Goal: Task Accomplishment & Management: Manage account settings

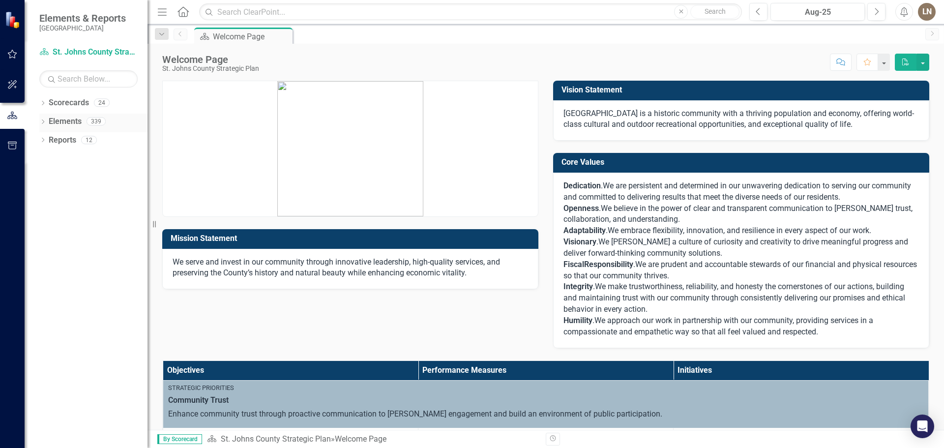
click at [44, 119] on div "Dropdown" at bounding box center [42, 122] width 7 height 8
drag, startPoint x: 50, startPoint y: 104, endPoint x: 60, endPoint y: 102, distance: 10.5
click at [50, 105] on link "Scorecards" at bounding box center [69, 102] width 40 height 11
click at [66, 102] on link "Scorecards" at bounding box center [69, 102] width 40 height 11
click at [44, 107] on div "Dropdown" at bounding box center [42, 104] width 7 height 8
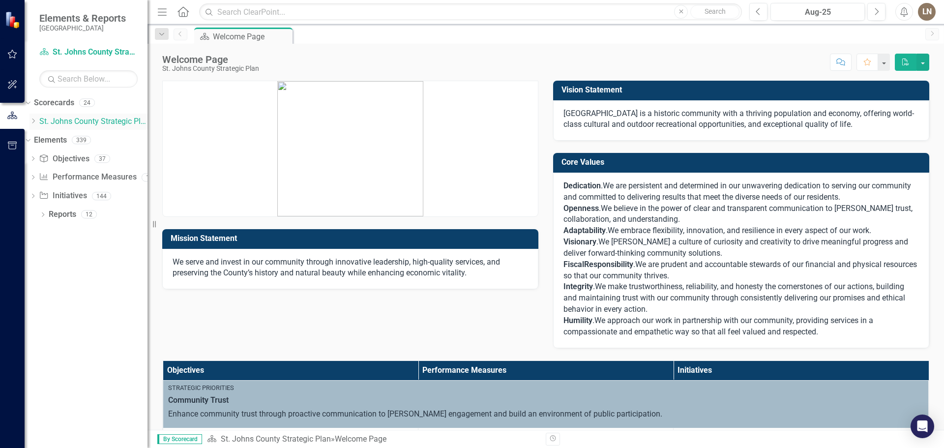
drag, startPoint x: 93, startPoint y: 117, endPoint x: 296, endPoint y: 96, distance: 204.0
click at [93, 117] on link "St. Johns County Strategic Plan" at bounding box center [93, 121] width 108 height 11
click at [37, 121] on icon "Dropdown" at bounding box center [32, 121] width 7 height 6
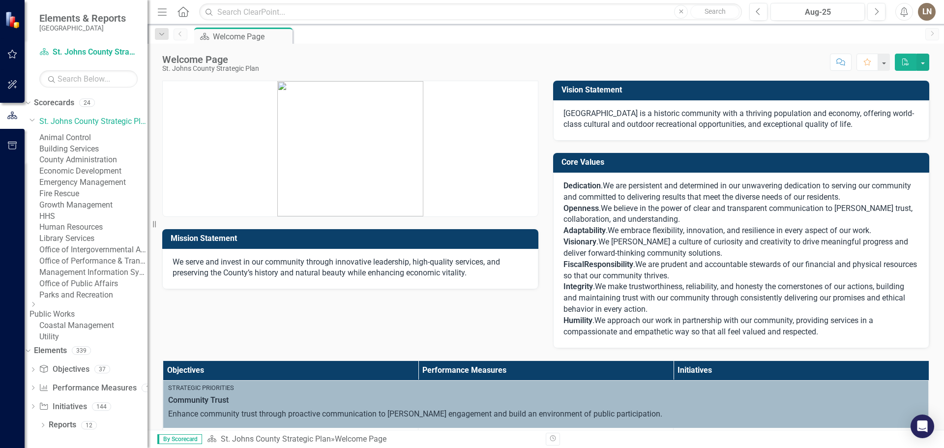
click at [103, 188] on link "Emergency Management" at bounding box center [93, 182] width 108 height 11
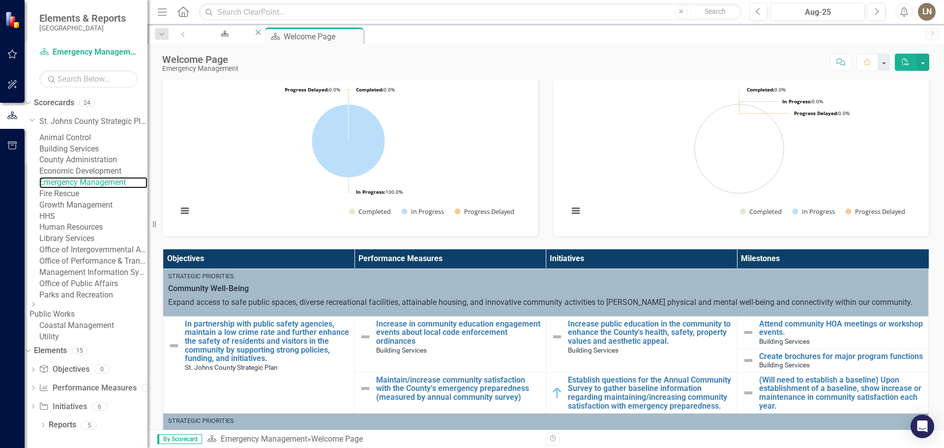
scroll to position [98, 0]
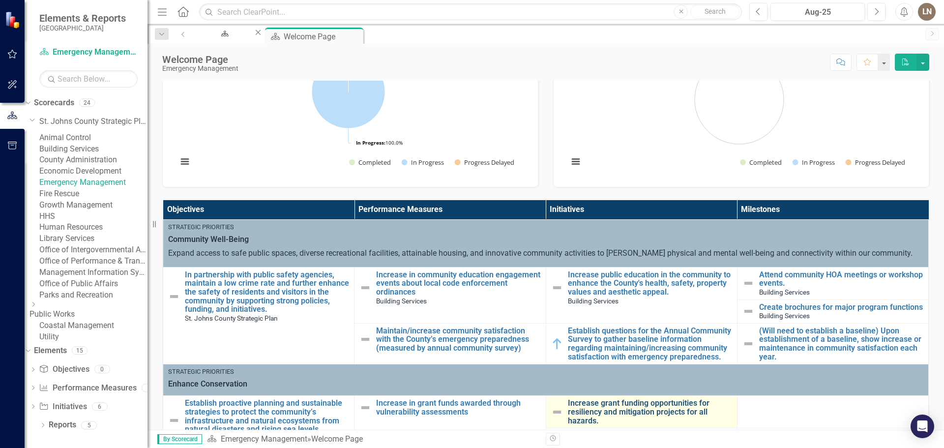
click at [568, 399] on link "Increase grant funding opportunities for resiliency and mitigation projects for…" at bounding box center [650, 412] width 164 height 26
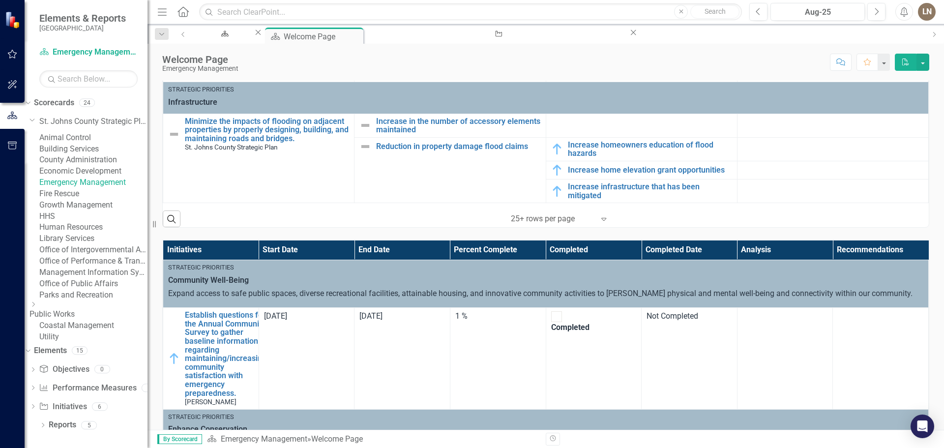
scroll to position [147, 0]
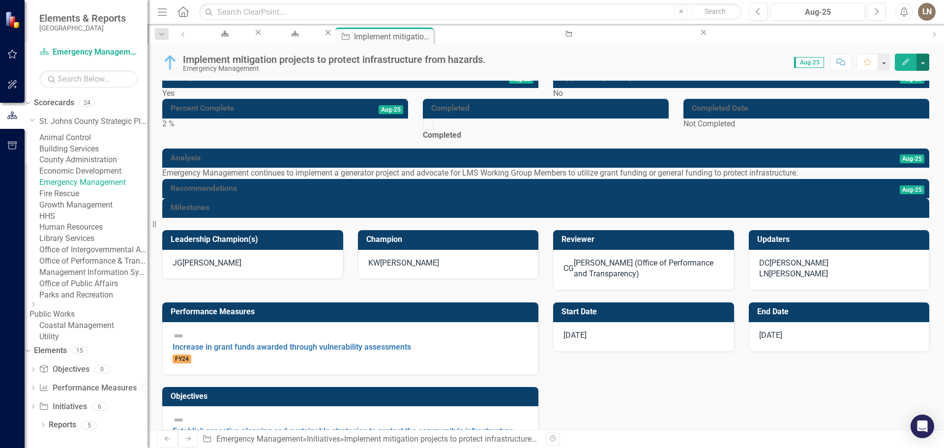
click at [922, 56] on button "button" at bounding box center [922, 62] width 13 height 17
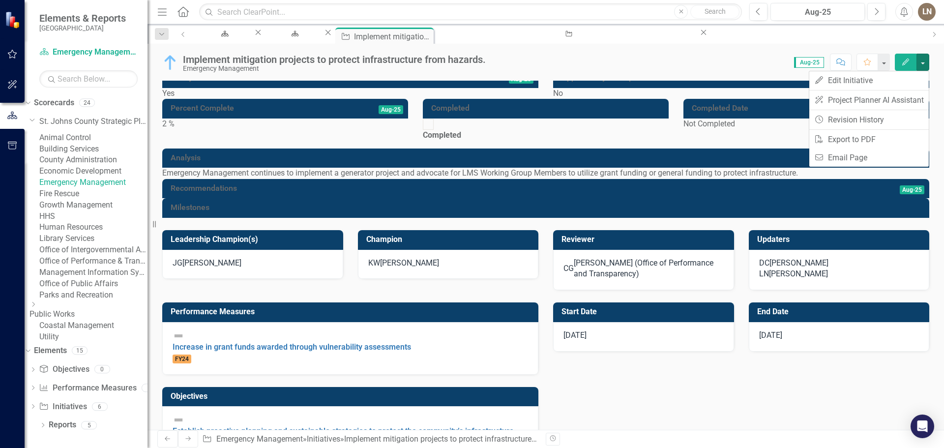
click at [606, 61] on div "Score: 0.00 Aug-25 Completed Comment Favorite Edit" at bounding box center [710, 62] width 438 height 17
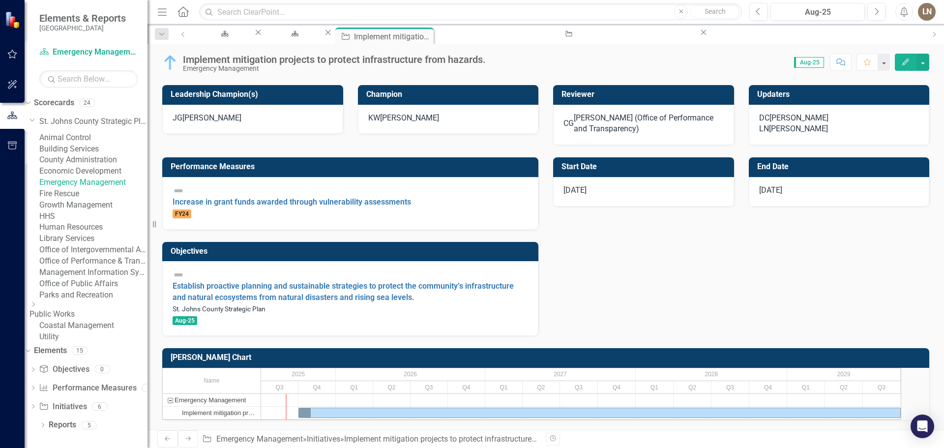
scroll to position [294, 0]
drag, startPoint x: 754, startPoint y: 273, endPoint x: 759, endPoint y: 270, distance: 5.9
click at [759, 272] on div "Performance Measures Increase in grant funds awarded through vulnerability asse…" at bounding box center [546, 240] width 782 height 191
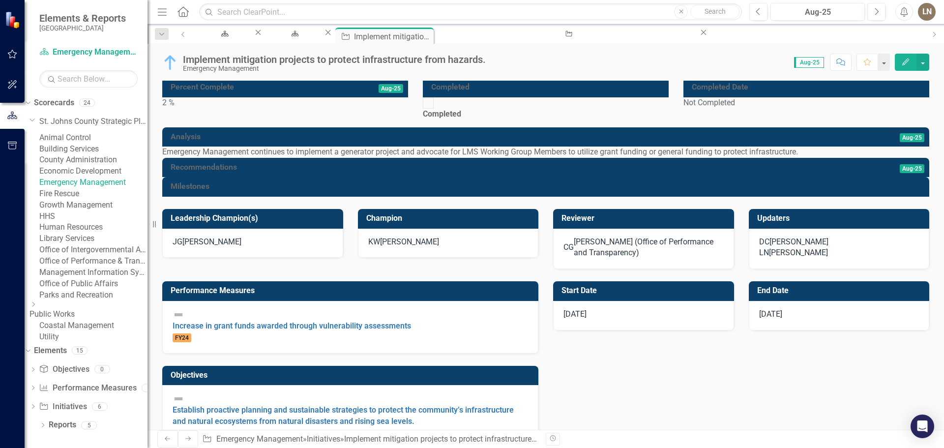
scroll to position [0, 0]
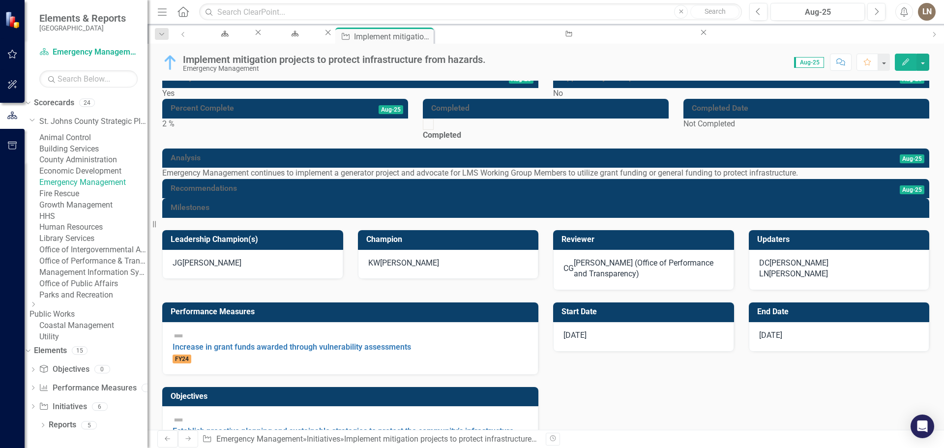
click at [899, 64] on button "Edit" at bounding box center [906, 62] width 22 height 17
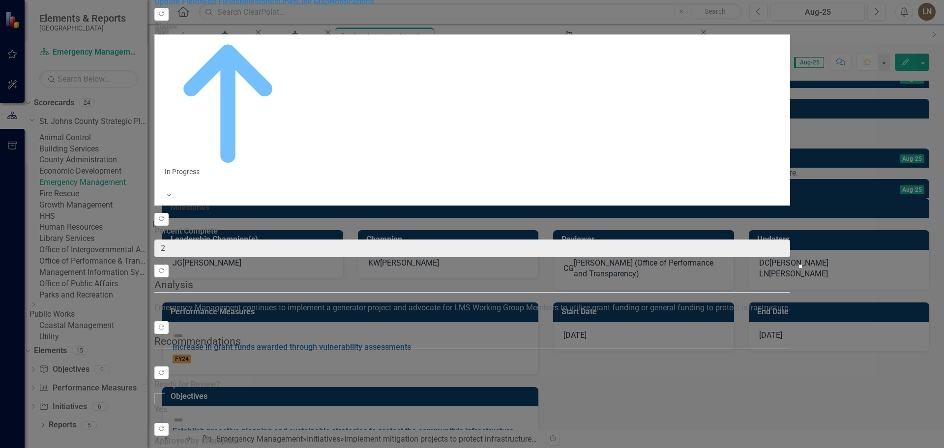
checkbox input "true"
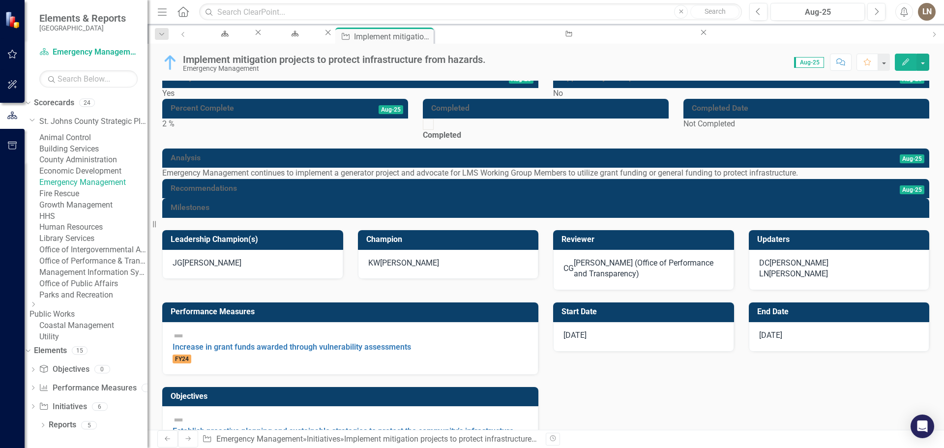
click at [907, 61] on icon "button" at bounding box center [905, 61] width 7 height 7
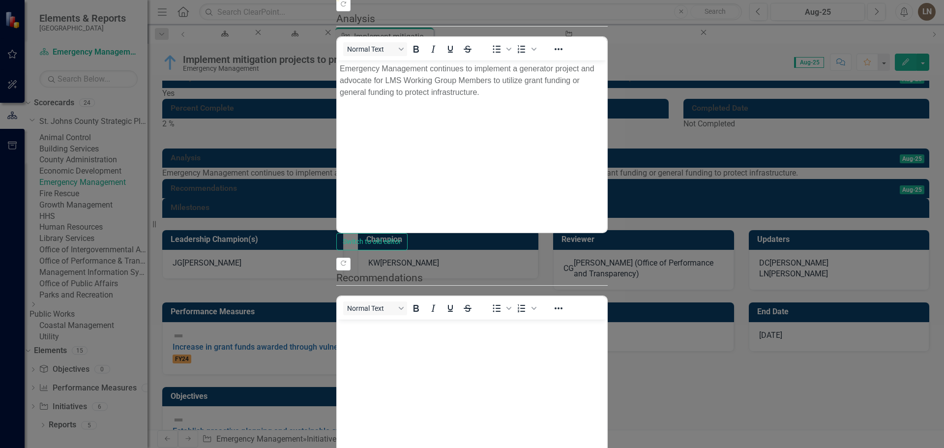
type input "3"
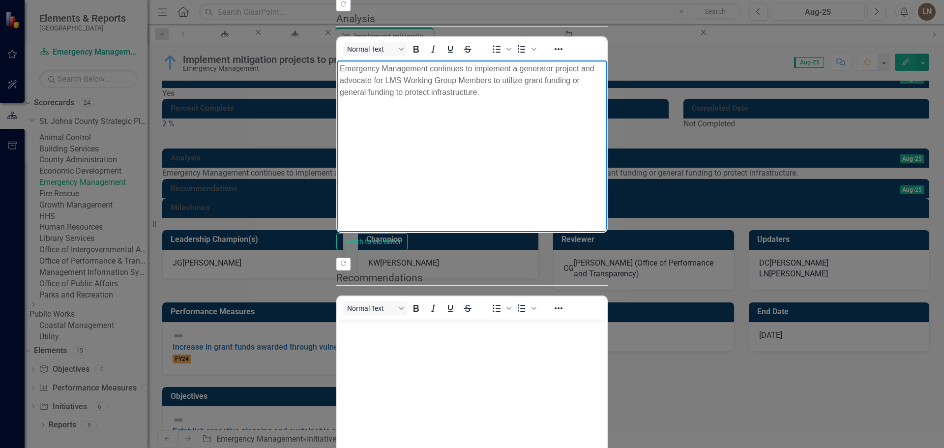
click at [513, 156] on body "Emergency Management continues to implement a generator project and advocate fo…" at bounding box center [471, 133] width 269 height 147
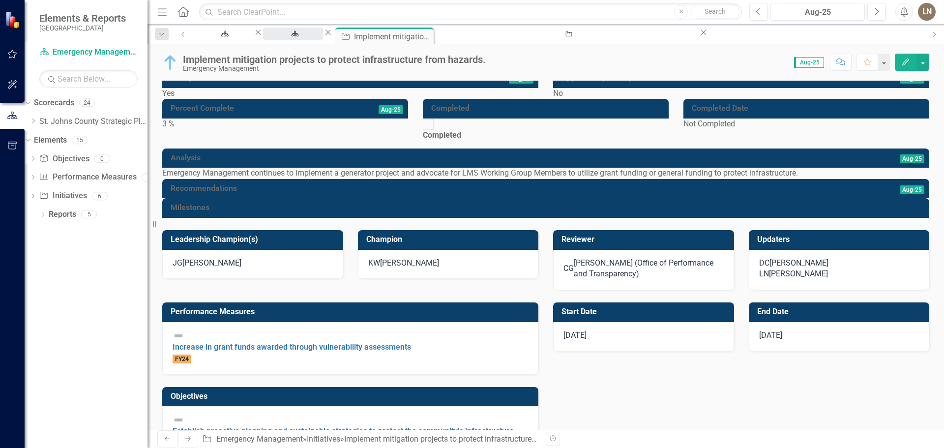
click at [314, 37] on div "Welcome Page" at bounding box center [293, 43] width 42 height 12
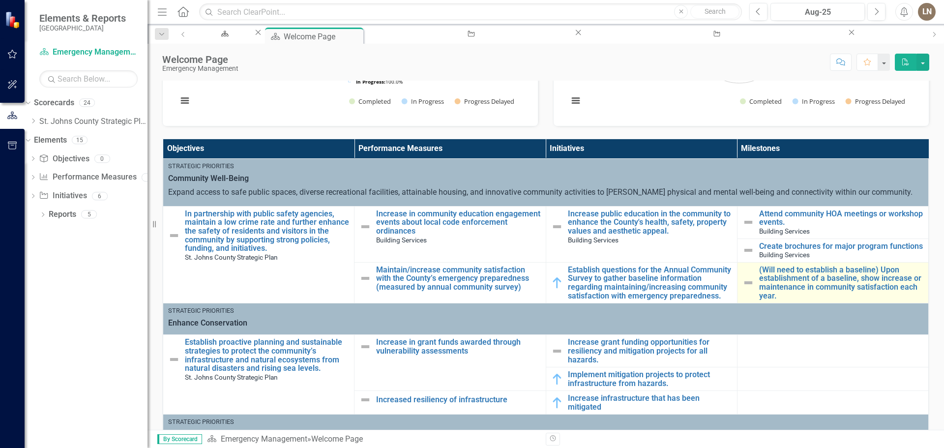
scroll to position [197, 0]
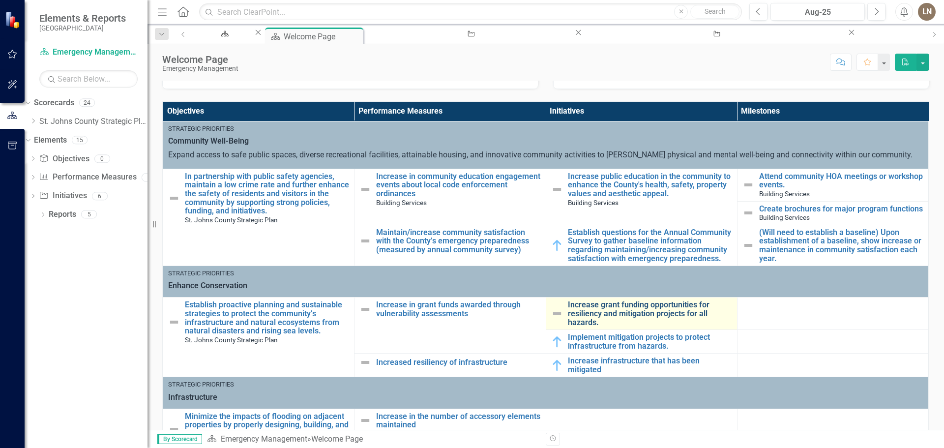
click at [580, 300] on link "Increase grant funding opportunities for resiliency and mitigation projects for…" at bounding box center [650, 313] width 164 height 26
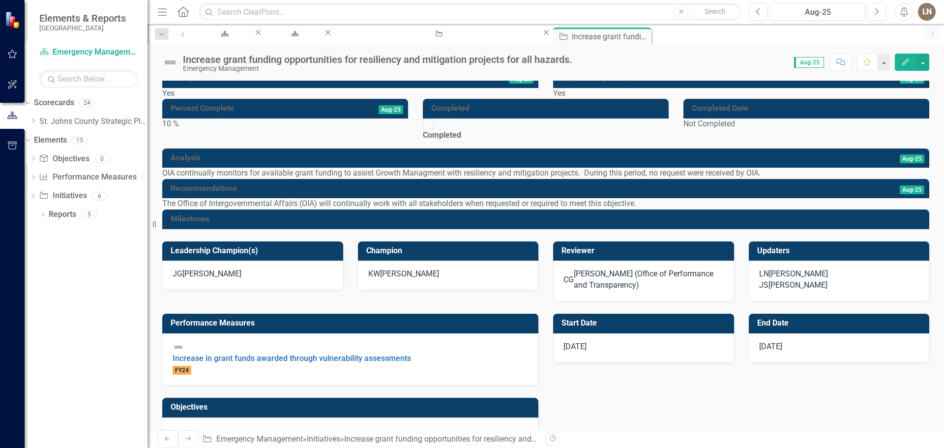
click at [898, 61] on button "Edit" at bounding box center [906, 62] width 22 height 17
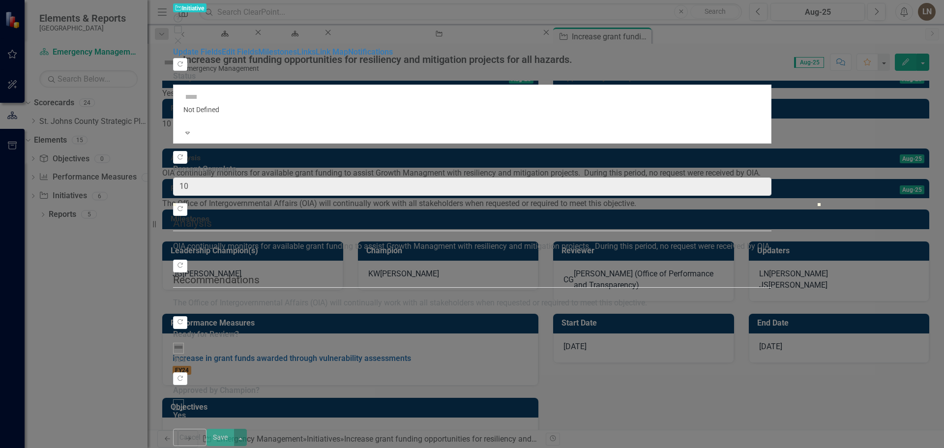
checkbox input "true"
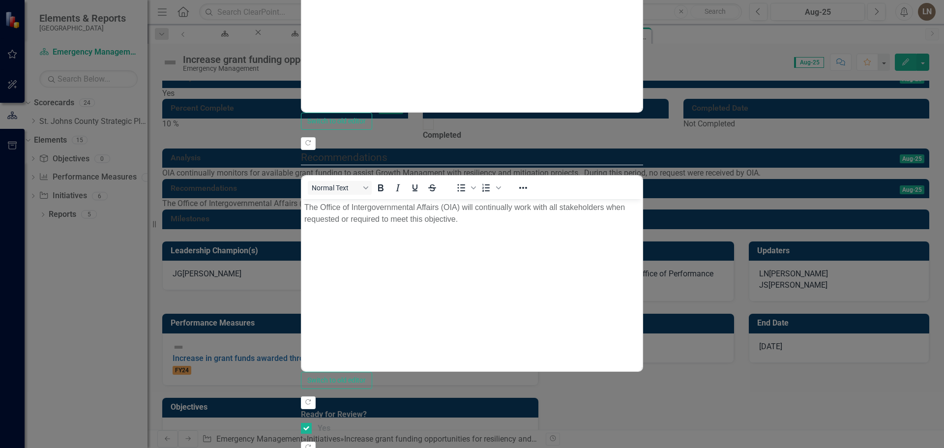
scroll to position [49, 0]
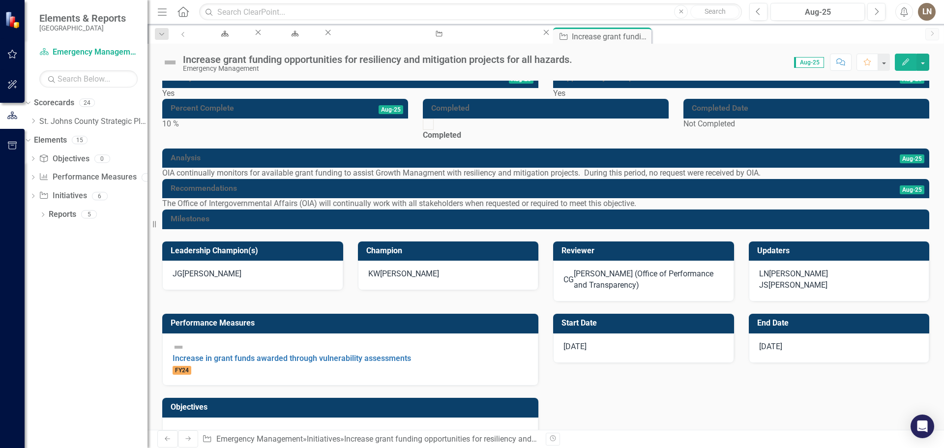
drag, startPoint x: 592, startPoint y: 37, endPoint x: 357, endPoint y: 55, distance: 235.1
click at [0, 0] on icon "Close" at bounding box center [0, 0] width 0 height 0
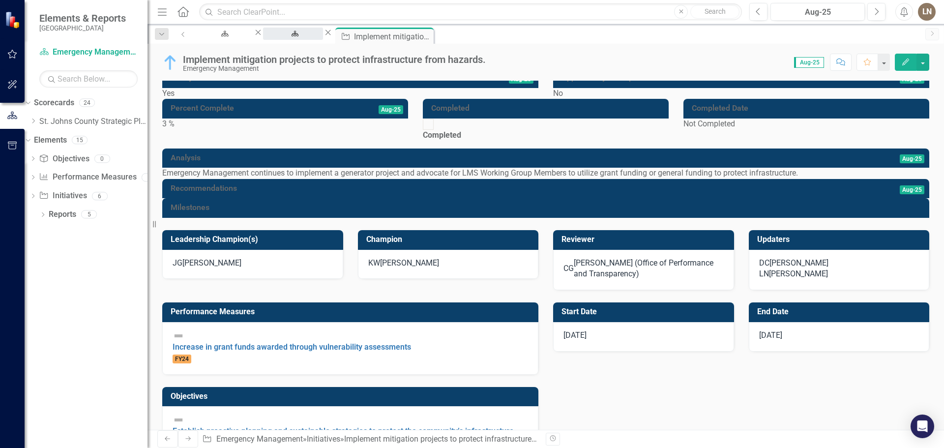
click at [314, 37] on div "Welcome Page" at bounding box center [293, 43] width 42 height 12
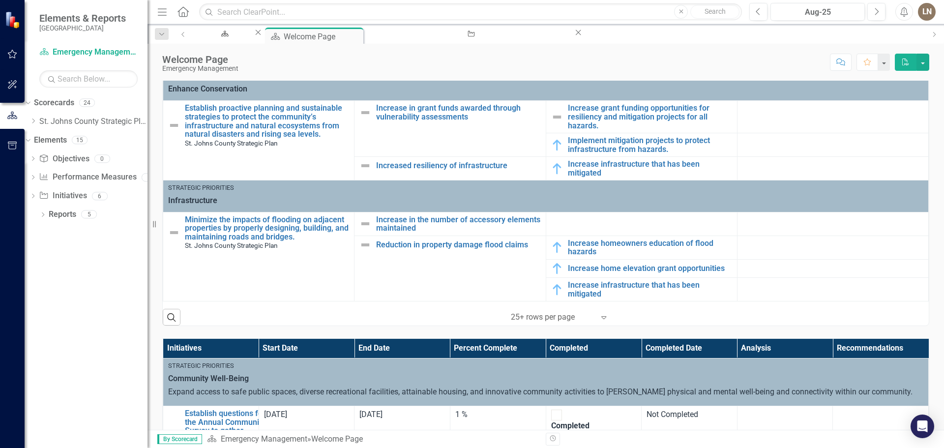
scroll to position [295, 0]
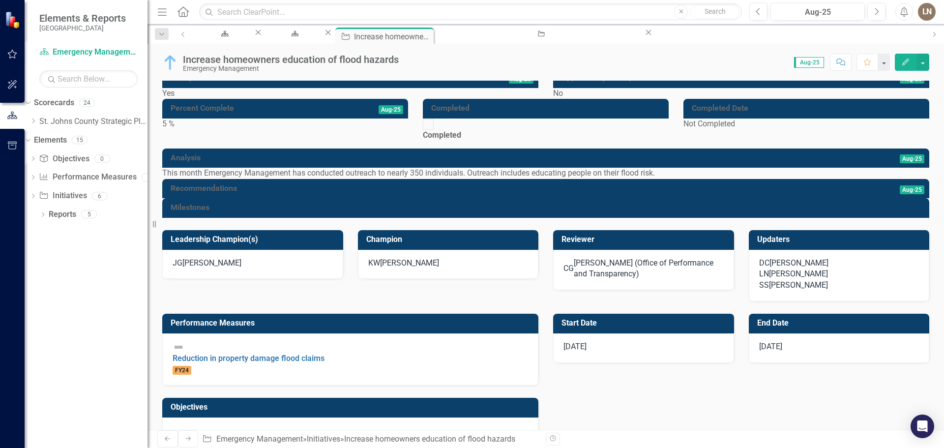
click at [901, 62] on icon "Edit" at bounding box center [905, 61] width 9 height 7
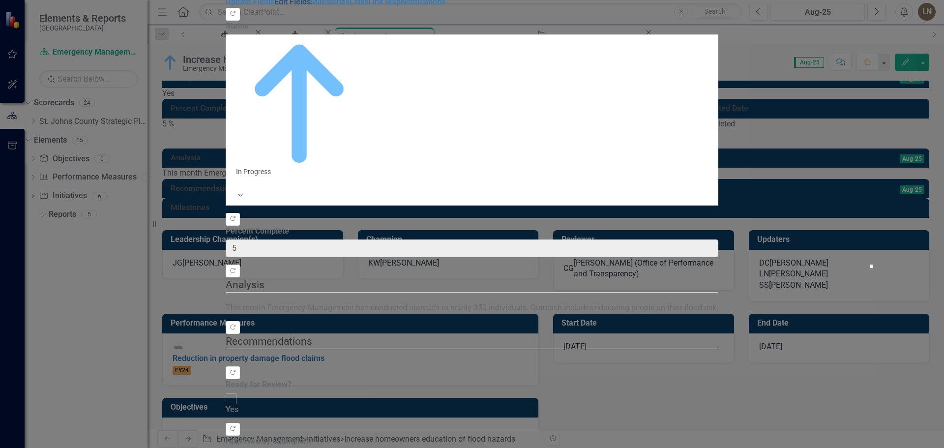
checkbox input "true"
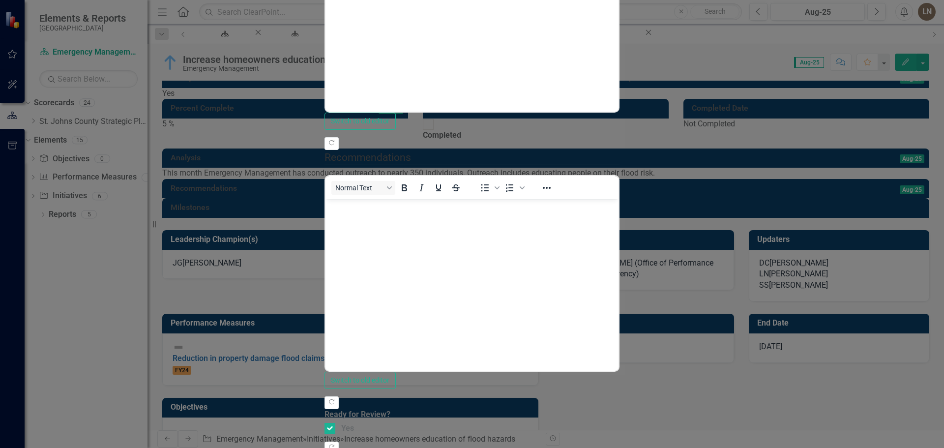
scroll to position [98, 0]
click at [618, 0] on body "This month Emergency Management has conducted outreach to nearly 350 individual…" at bounding box center [471, 13] width 293 height 147
type input "8"
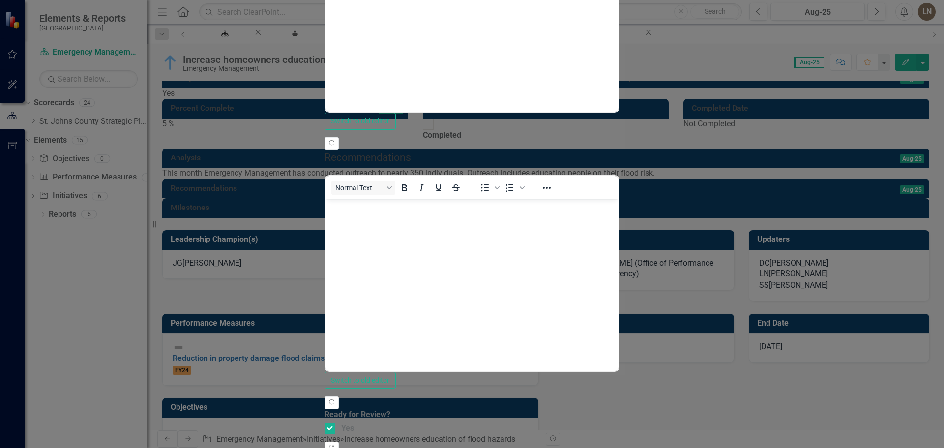
scroll to position [281, 0]
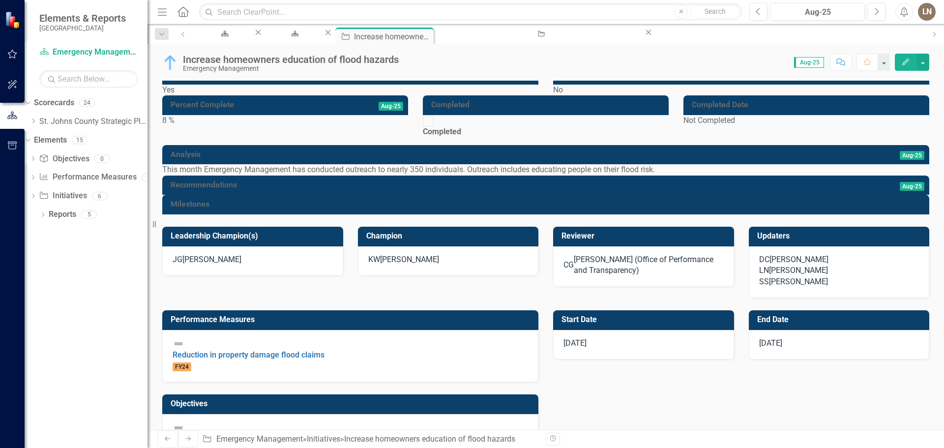
scroll to position [0, 0]
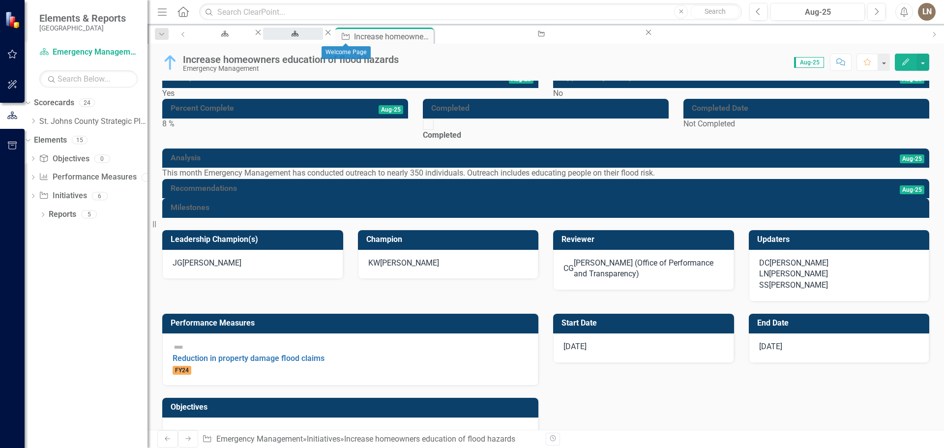
click at [314, 37] on div "Welcome Page" at bounding box center [293, 43] width 42 height 12
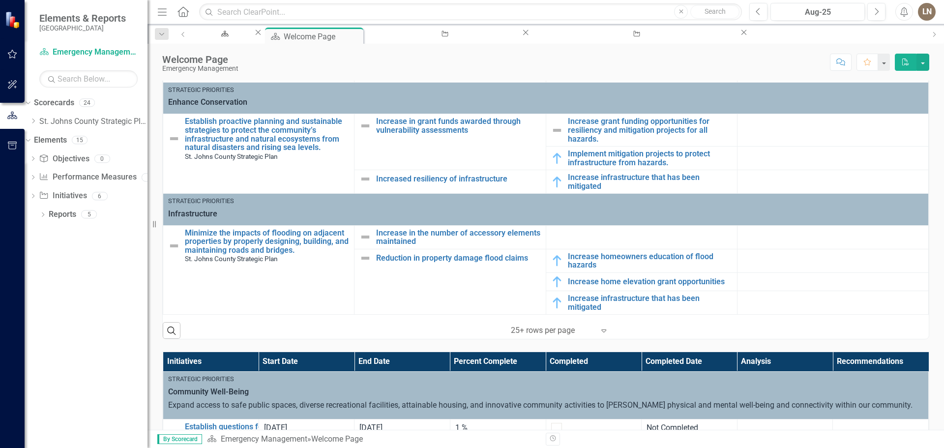
scroll to position [577, 0]
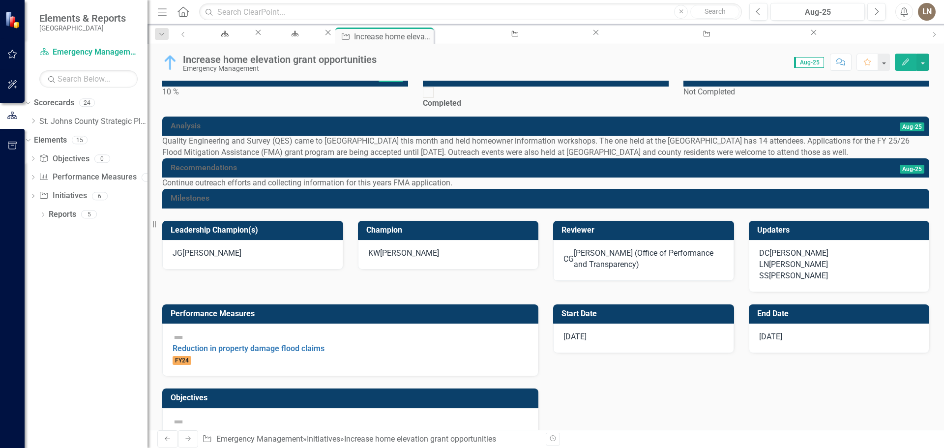
scroll to position [49, 0]
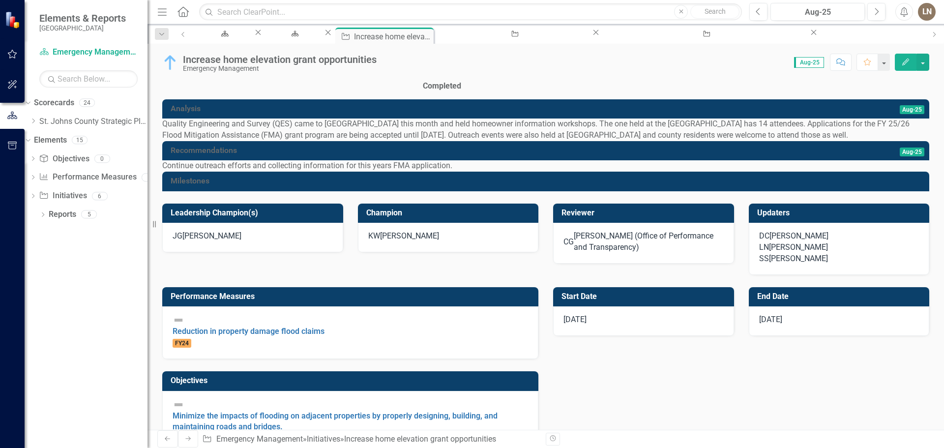
click at [902, 61] on icon "Edit" at bounding box center [905, 61] width 9 height 7
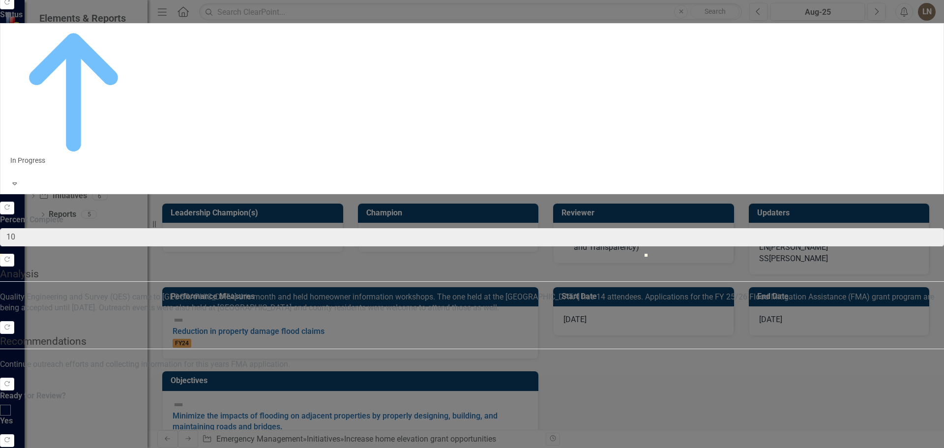
checkbox input "true"
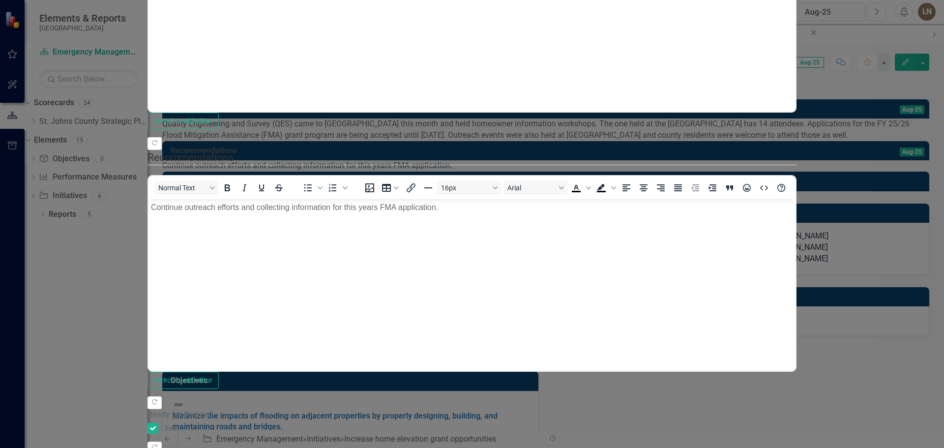
scroll to position [0, 0]
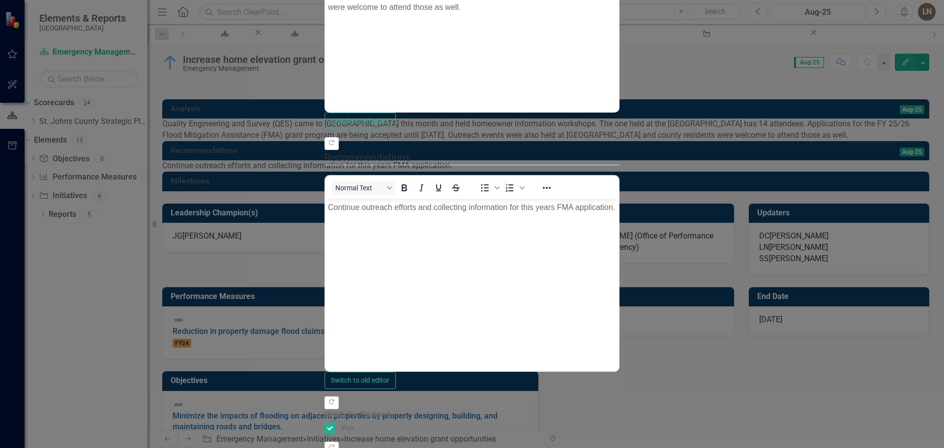
scroll to position [281, 0]
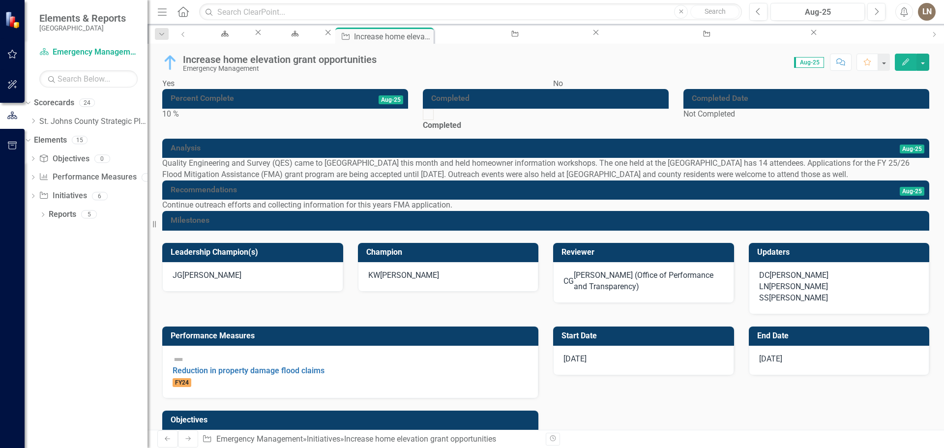
scroll to position [0, 0]
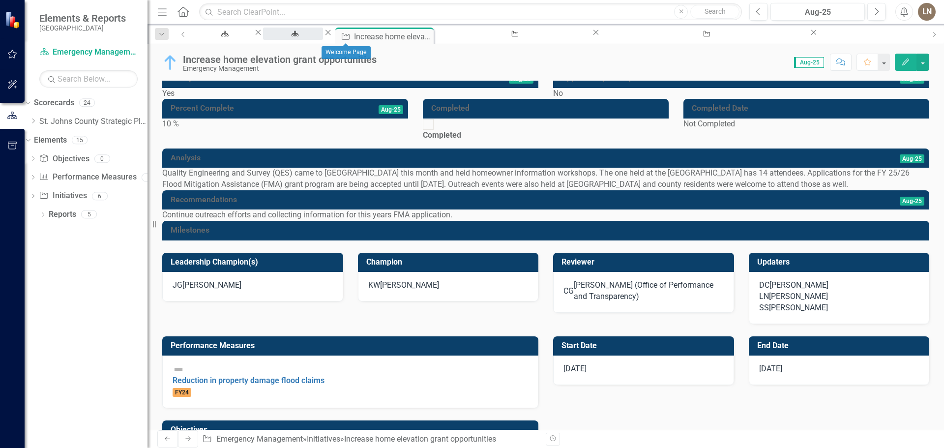
click at [314, 37] on div "Welcome Page" at bounding box center [293, 43] width 42 height 12
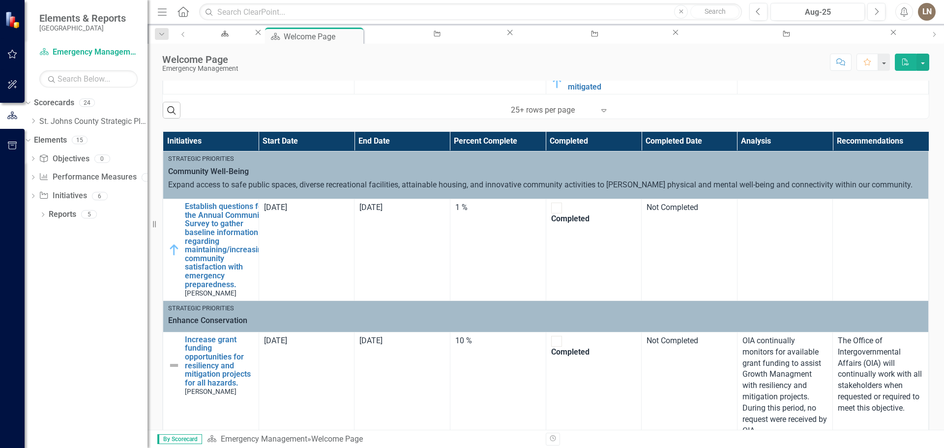
scroll to position [601, 0]
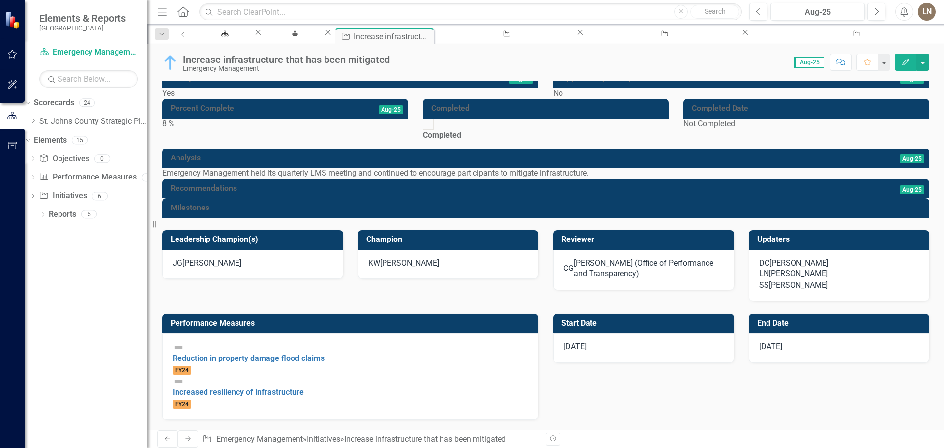
click at [911, 55] on button "Edit" at bounding box center [906, 62] width 22 height 17
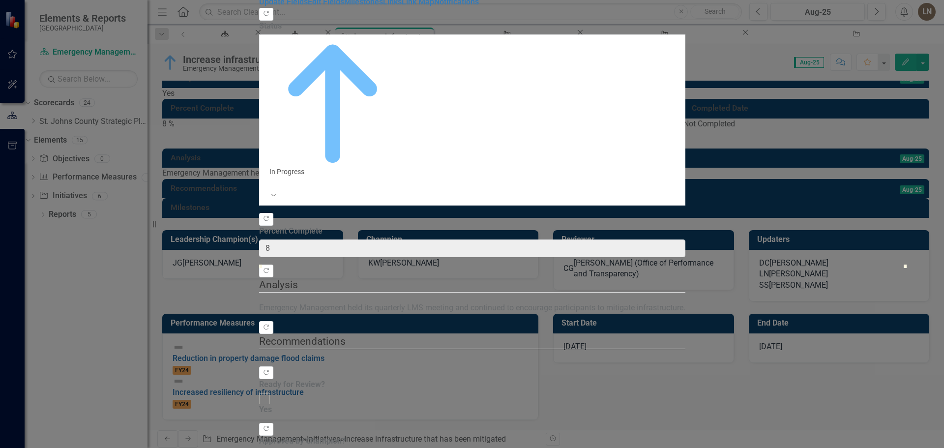
checkbox input "true"
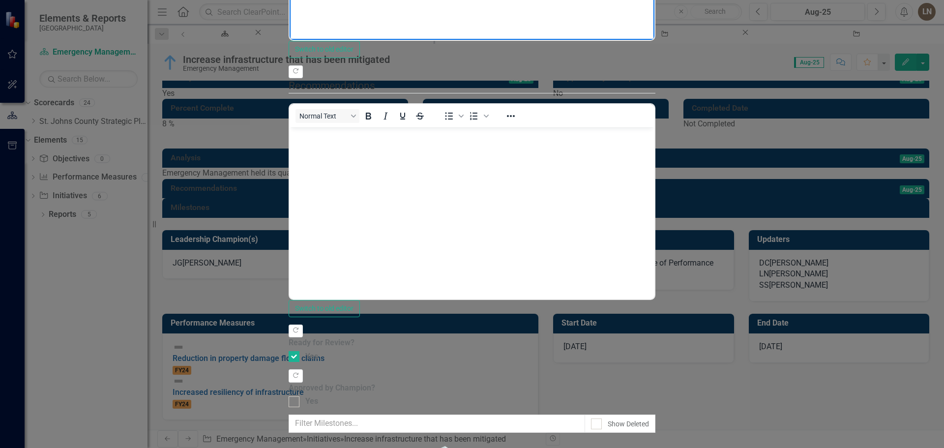
drag, startPoint x: 773, startPoint y: -118, endPoint x: 316, endPoint y: -102, distance: 457.4
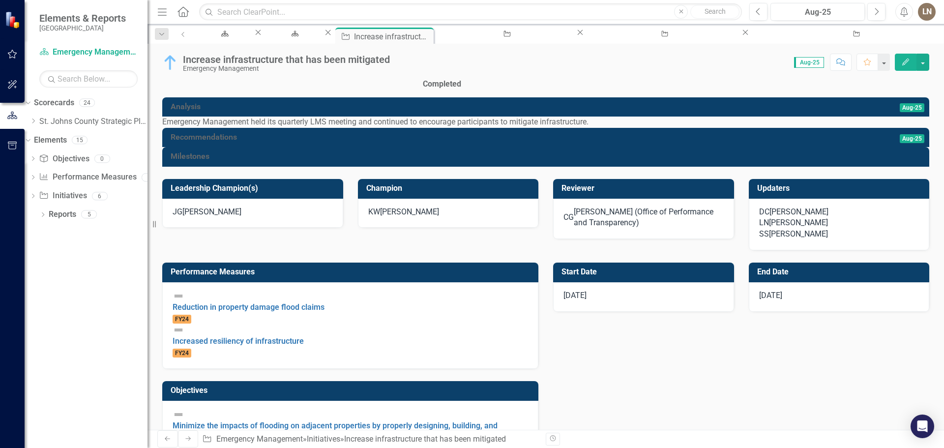
scroll to position [0, 0]
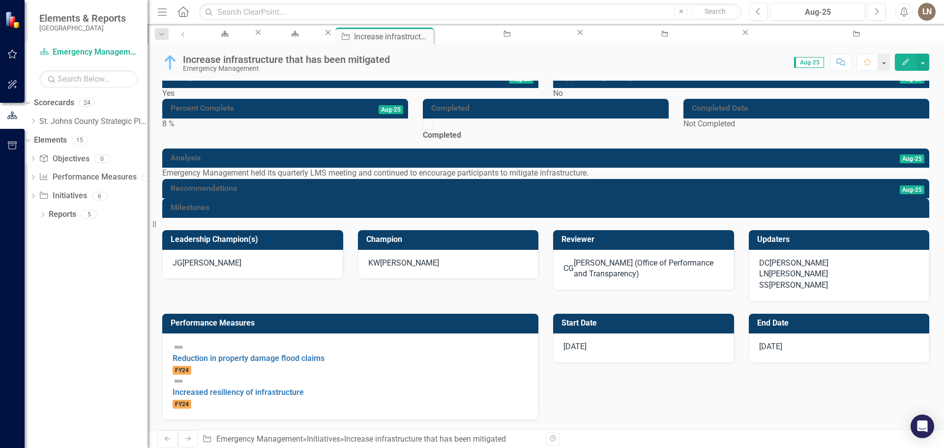
click at [900, 58] on button "Edit" at bounding box center [906, 62] width 22 height 17
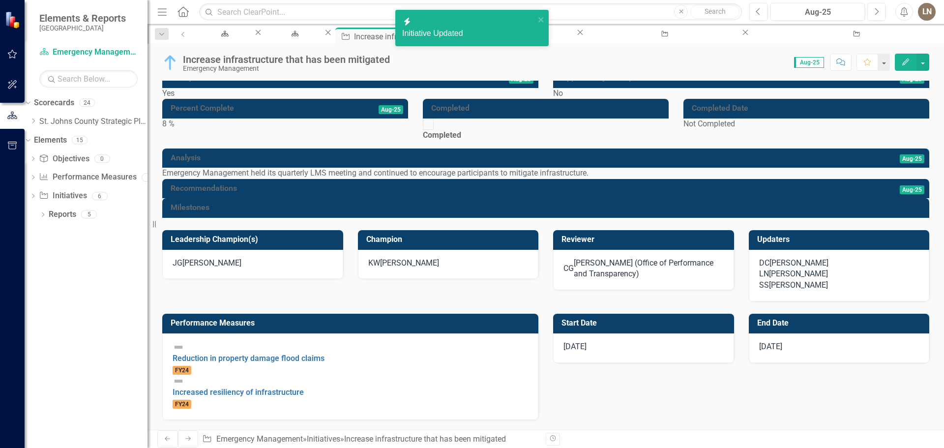
drag, startPoint x: 103, startPoint y: 296, endPoint x: 114, endPoint y: 295, distance: 10.8
click at [103, 296] on div "Dropdown Scorecards 24 Dropdown [GEOGRAPHIC_DATA] Strategic Plan Animal Control…" at bounding box center [86, 271] width 123 height 353
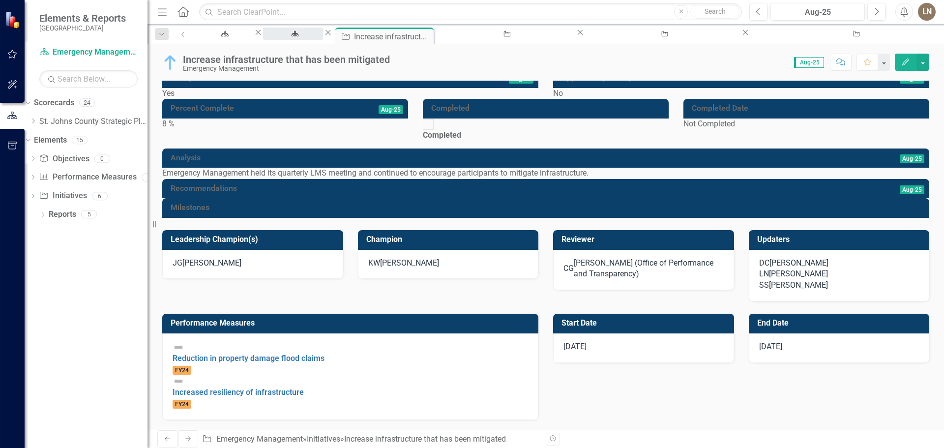
click at [314, 37] on div "Welcome Page" at bounding box center [293, 43] width 42 height 12
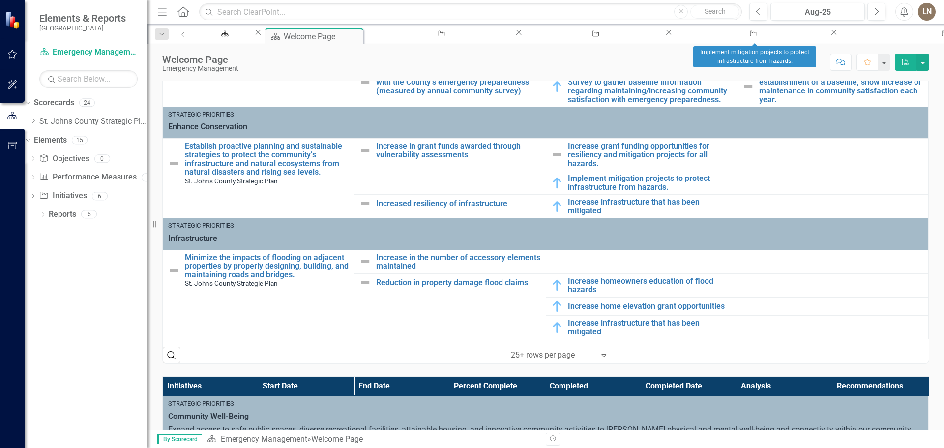
click at [839, 37] on div "Initiative Implement mitigation projects to protect infrastructure from hazards…" at bounding box center [948, 34] width 218 height 12
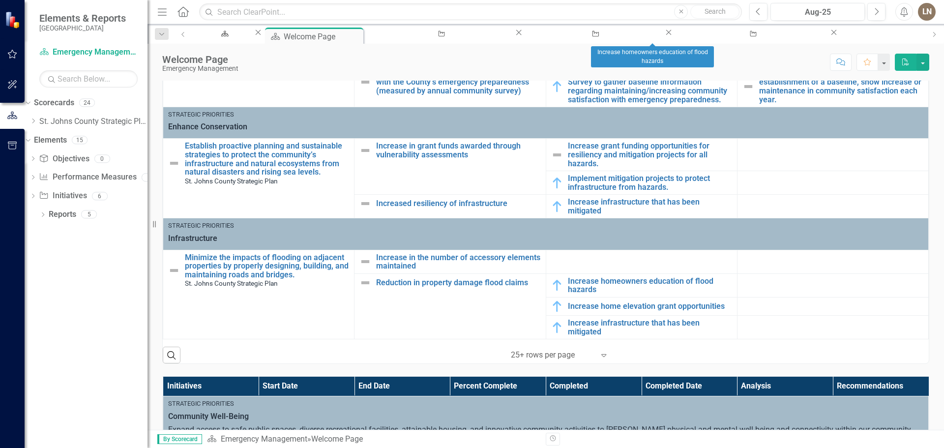
click at [831, 35] on icon at bounding box center [833, 32] width 5 height 5
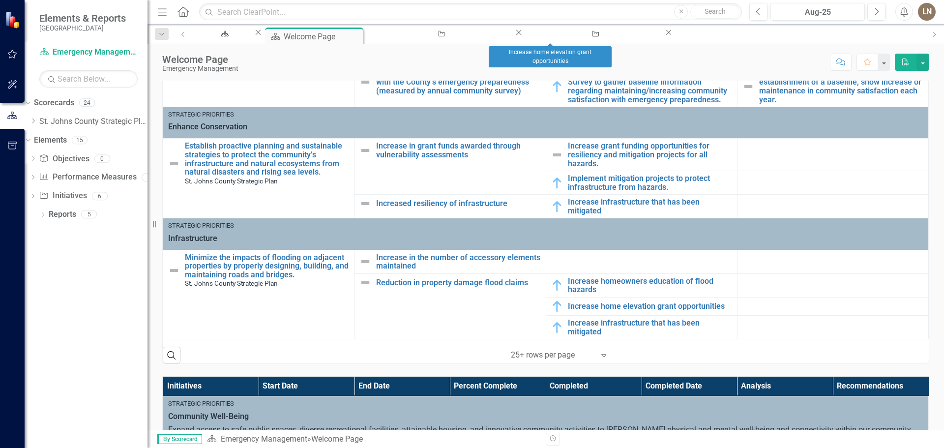
click at [664, 33] on icon "Close" at bounding box center [669, 33] width 10 height 8
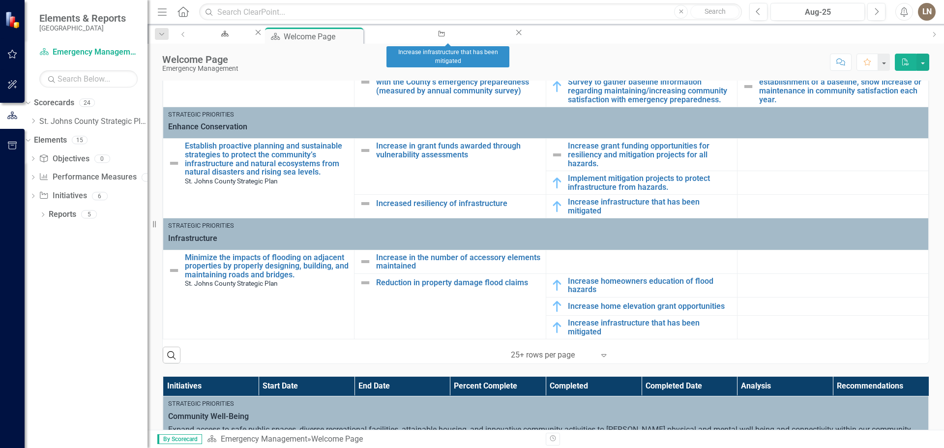
drag, startPoint x: 493, startPoint y: 37, endPoint x: 444, endPoint y: 33, distance: 49.8
click at [514, 37] on div "Close" at bounding box center [519, 33] width 10 height 11
drag, startPoint x: 43, startPoint y: 299, endPoint x: 3, endPoint y: 186, distance: 119.4
click at [44, 287] on div "Dropdown Scorecards 24 Dropdown [GEOGRAPHIC_DATA] Strategic Plan Animal Control…" at bounding box center [86, 271] width 123 height 353
click at [930, 15] on div "LN" at bounding box center [927, 12] width 18 height 18
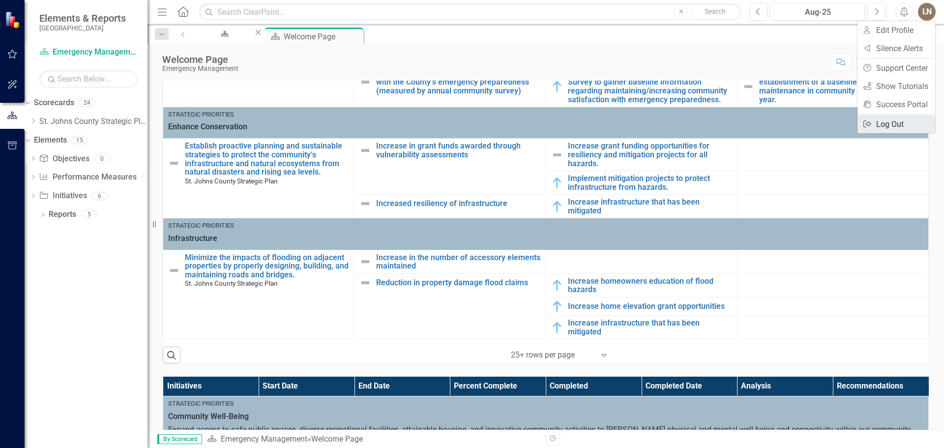
click at [910, 128] on link "Logout Log Out" at bounding box center [896, 124] width 78 height 18
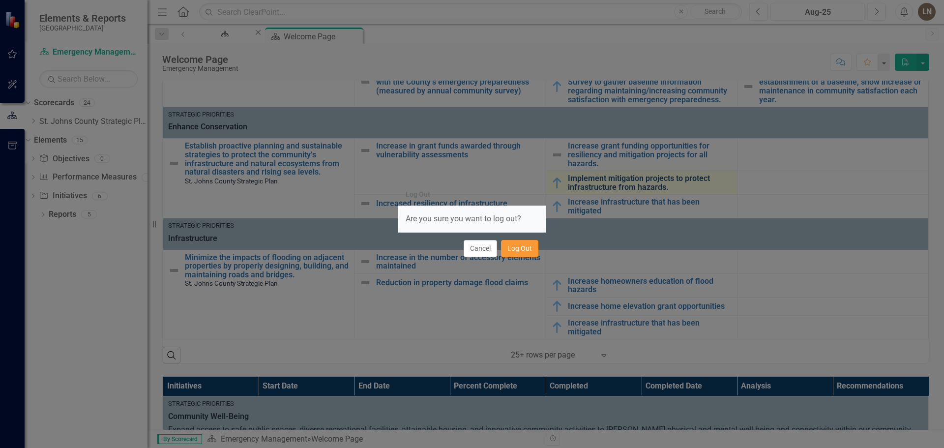
drag, startPoint x: 522, startPoint y: 249, endPoint x: 527, endPoint y: 87, distance: 161.8
click at [523, 249] on button "Log Out" at bounding box center [519, 248] width 37 height 17
